Goal: Check status: Check status

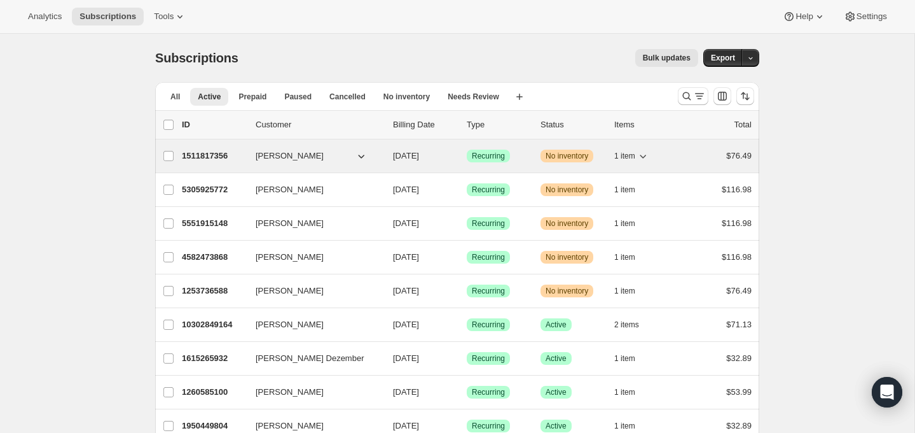
click at [199, 150] on p "1511817356" at bounding box center [214, 156] width 64 height 13
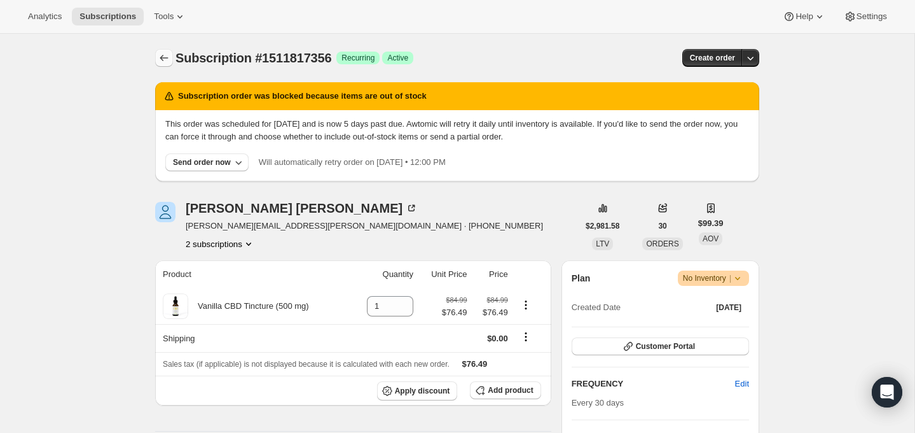
click at [163, 52] on icon "Subscriptions" at bounding box center [164, 58] width 13 height 13
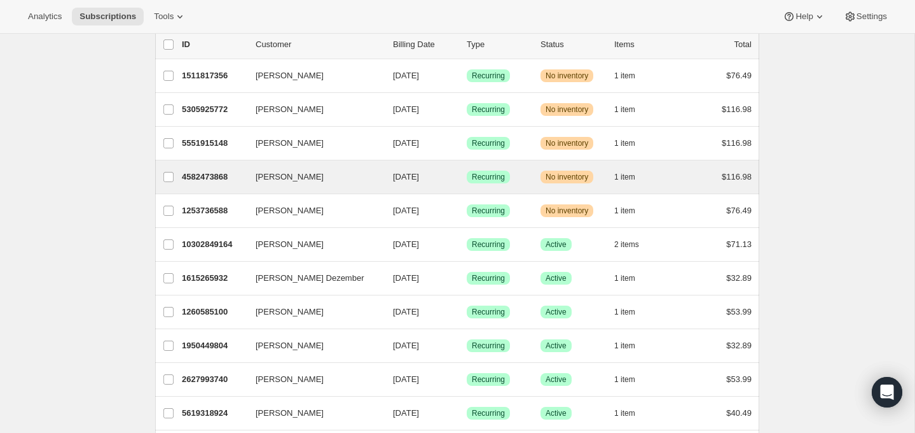
scroll to position [88, 0]
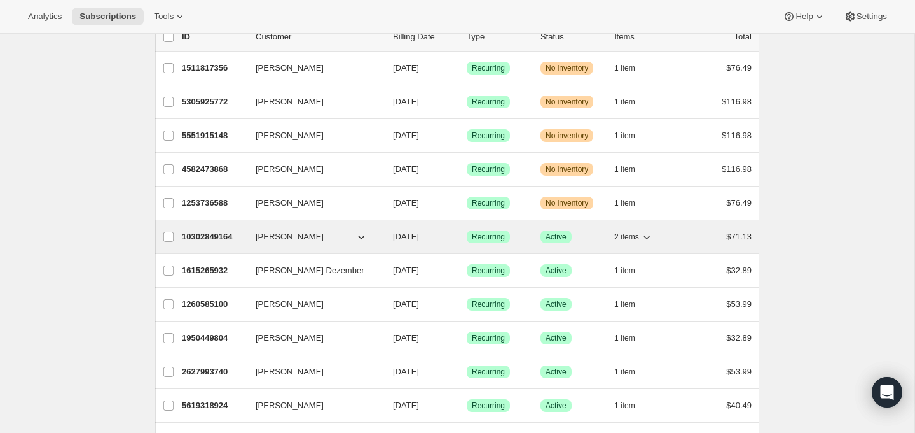
click at [209, 232] on p "10302849164" at bounding box center [214, 236] width 64 height 13
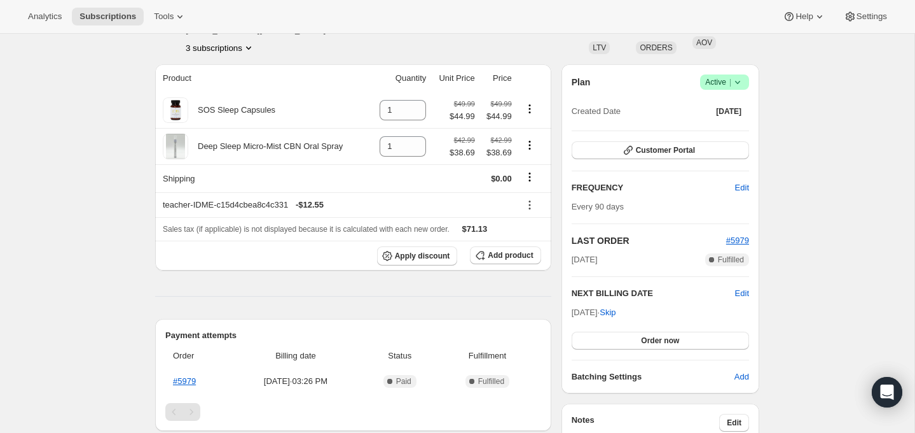
scroll to position [88, 0]
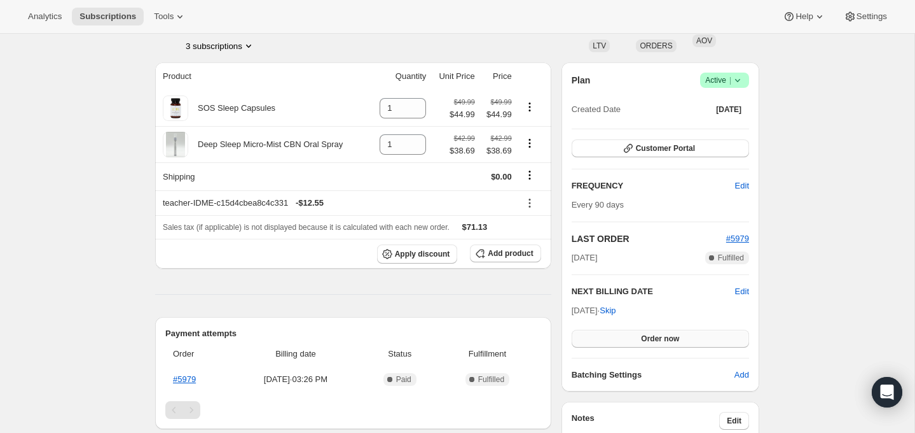
click at [662, 331] on button "Order now" at bounding box center [660, 339] width 177 height 18
click at [662, 331] on button "Click to confirm" at bounding box center [660, 339] width 177 height 18
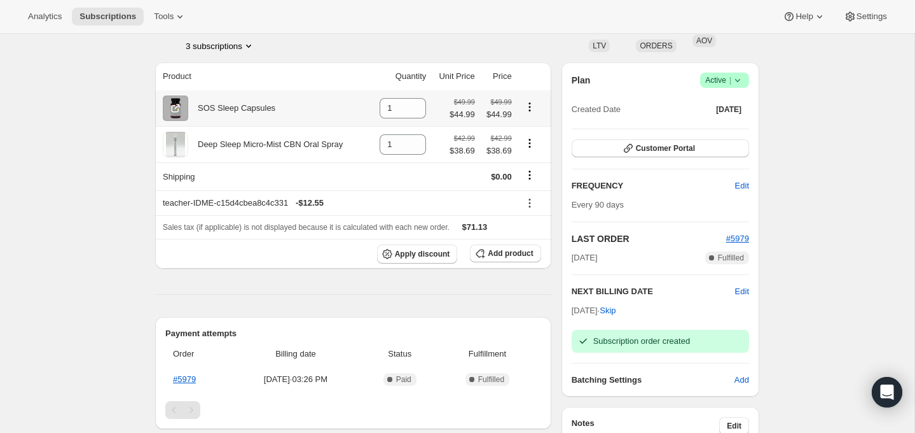
scroll to position [0, 0]
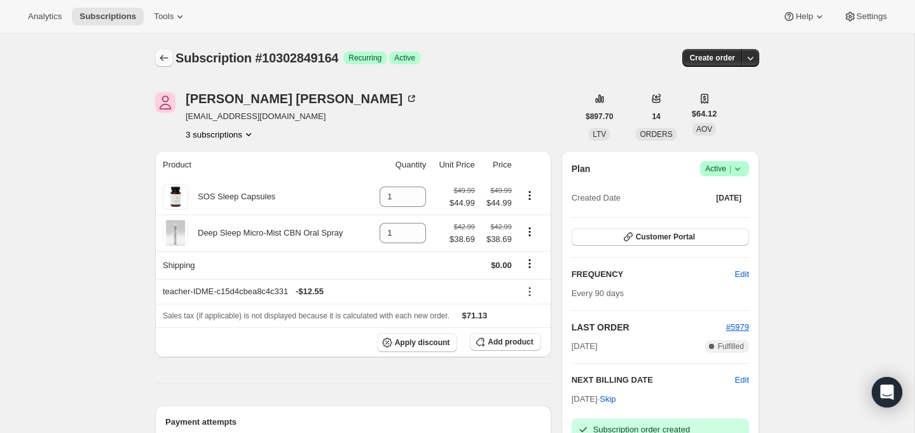
click at [163, 54] on icon "Subscriptions" at bounding box center [164, 58] width 13 height 13
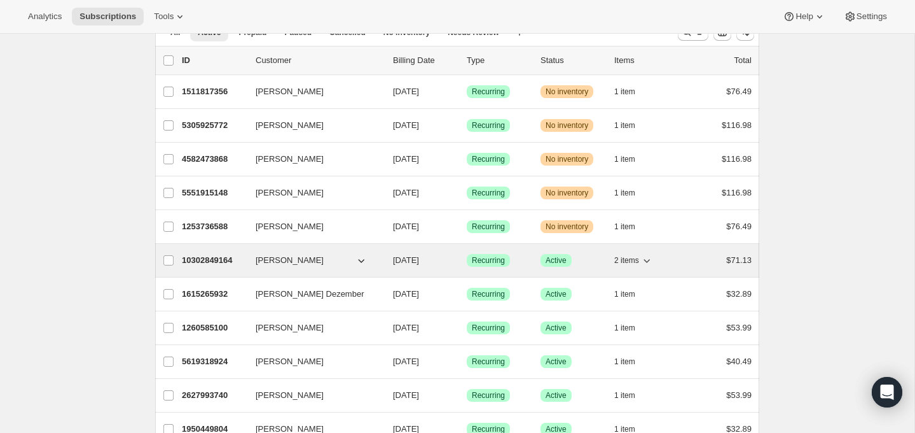
scroll to position [66, 0]
